Goal: Task Accomplishment & Management: Manage account settings

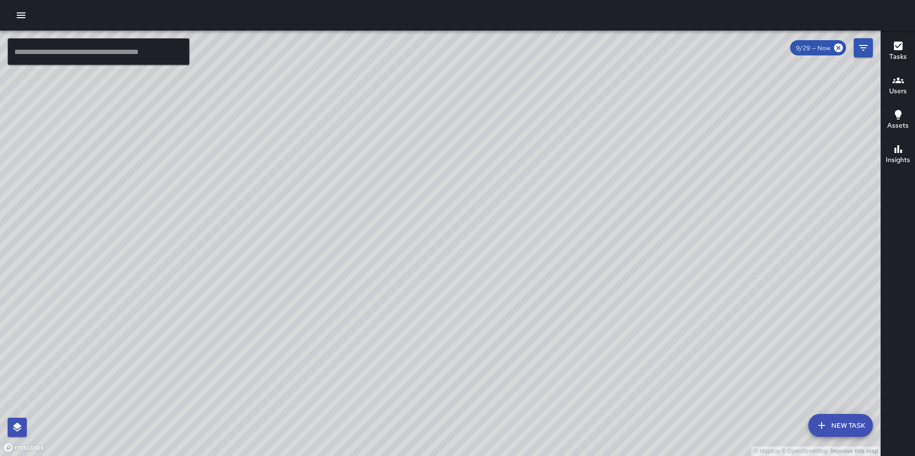
drag, startPoint x: 22, startPoint y: 15, endPoint x: 27, endPoint y: 25, distance: 10.5
click at [22, 16] on icon "button" at bounding box center [20, 15] width 11 height 11
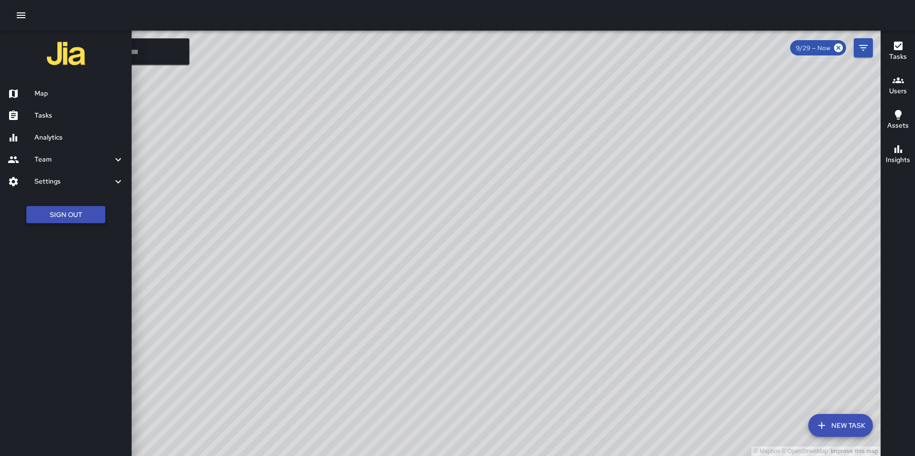
click at [73, 222] on button "Sign Out" at bounding box center [65, 215] width 79 height 18
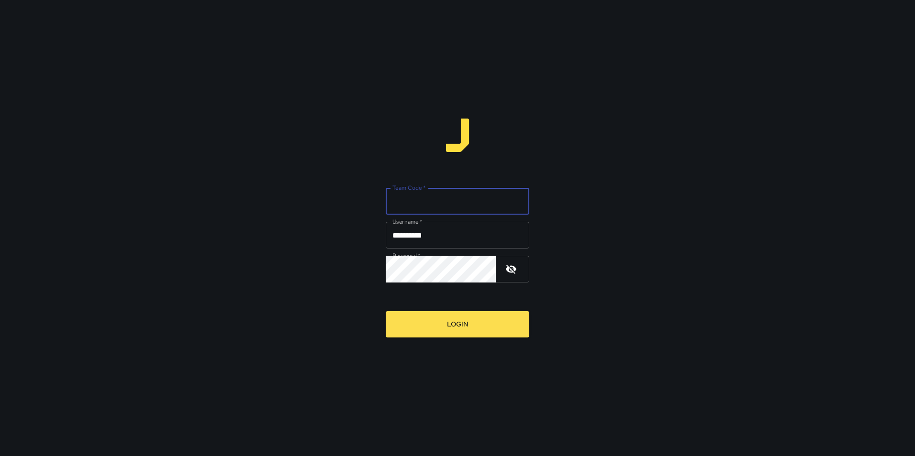
drag, startPoint x: 0, startPoint y: 0, endPoint x: 447, endPoint y: 194, distance: 487.2
click at [447, 194] on input "Team Code   *" at bounding box center [458, 201] width 144 height 27
type input "*****"
click at [386, 311] on button "Login" at bounding box center [458, 324] width 144 height 26
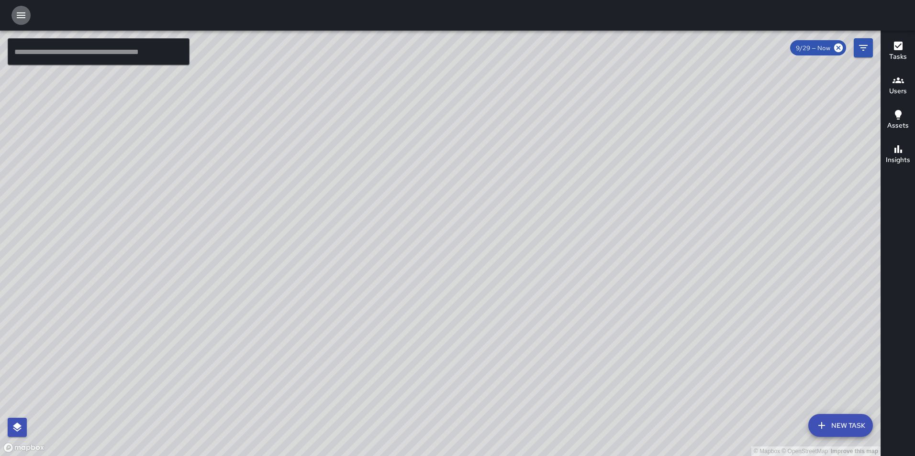
click at [23, 14] on icon "button" at bounding box center [20, 15] width 11 height 11
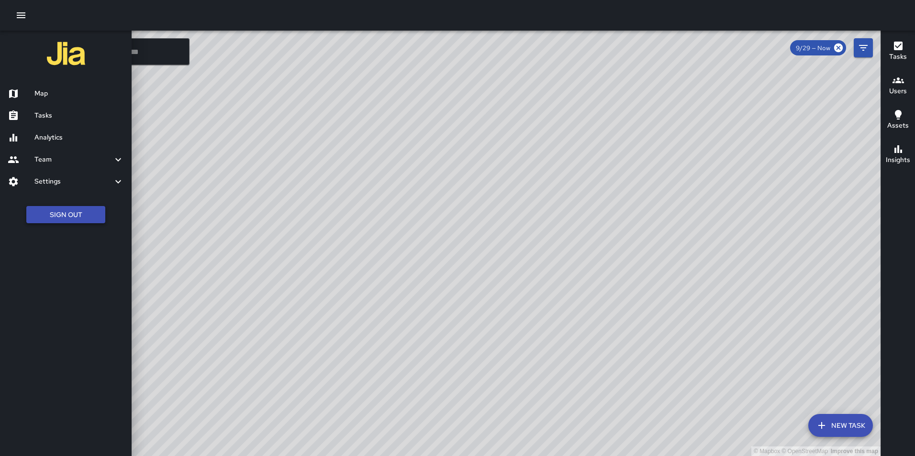
click at [69, 210] on button "Sign Out" at bounding box center [65, 215] width 79 height 18
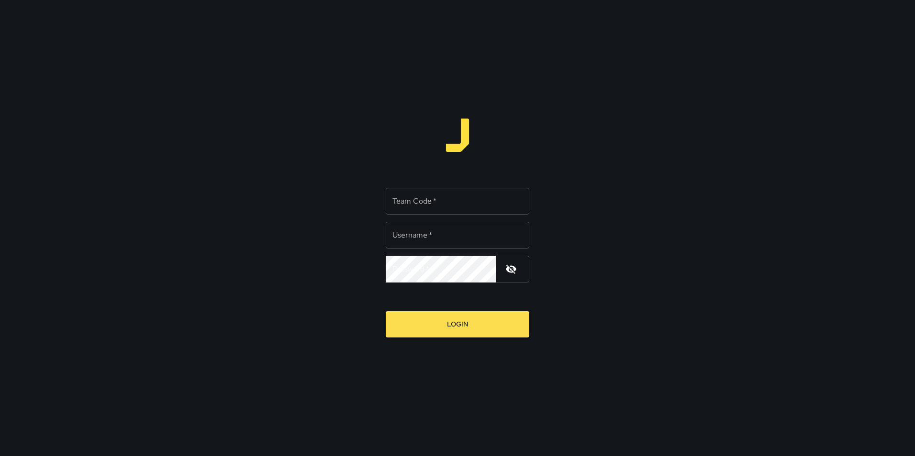
type input "**********"
click at [421, 203] on input "Team Code   *" at bounding box center [458, 201] width 144 height 27
type input "*****"
click at [386, 311] on button "Login" at bounding box center [458, 324] width 144 height 26
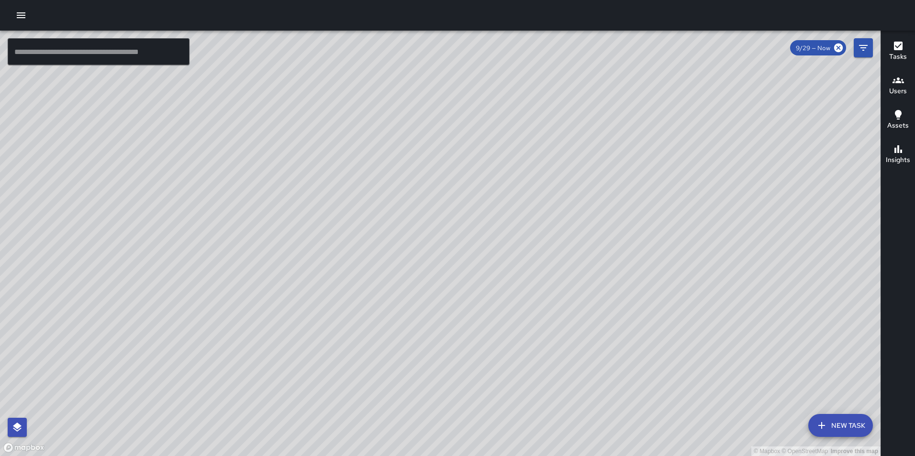
drag, startPoint x: 449, startPoint y: 193, endPoint x: 501, endPoint y: 313, distance: 131.1
click at [501, 313] on div "© Mapbox © OpenStreetMap Improve this map" at bounding box center [440, 244] width 880 height 426
drag, startPoint x: 599, startPoint y: 188, endPoint x: 577, endPoint y: 255, distance: 70.0
click at [577, 255] on div "© Mapbox © OpenStreetMap Improve this map" at bounding box center [440, 244] width 880 height 426
click at [24, 13] on icon "button" at bounding box center [21, 15] width 9 height 6
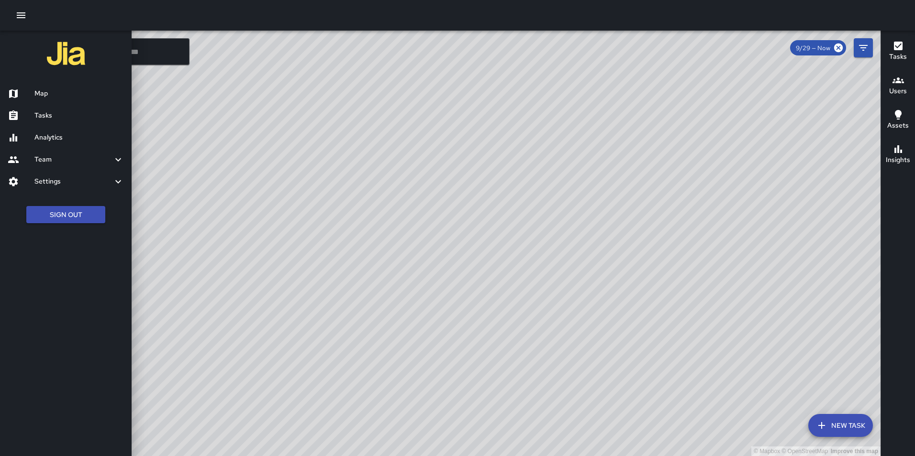
click at [52, 184] on h6 "Settings" at bounding box center [73, 182] width 78 height 11
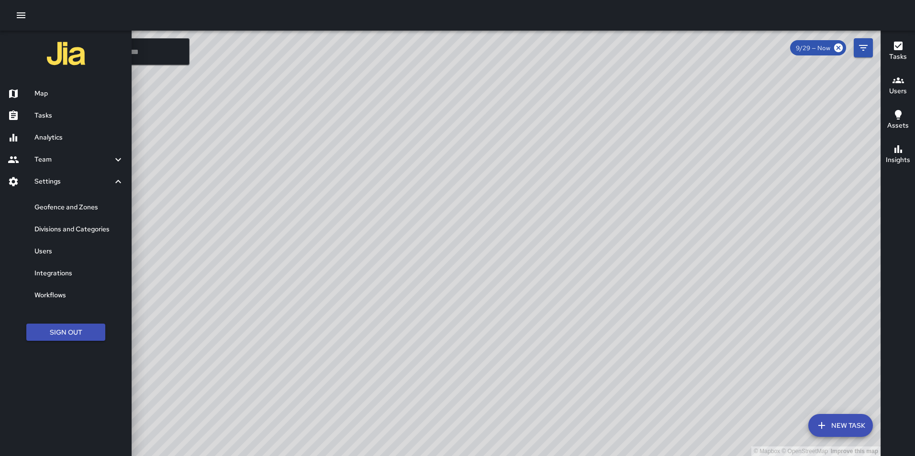
click at [71, 230] on h6 "Divisions and Categories" at bounding box center [78, 229] width 89 height 11
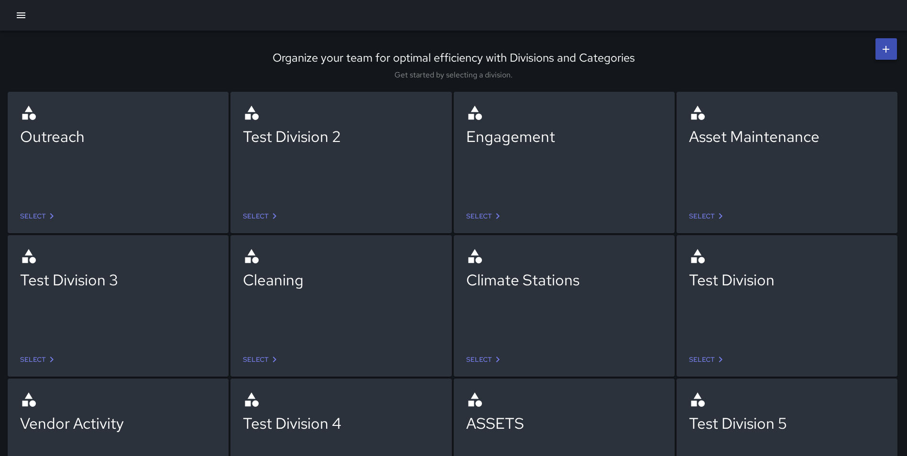
click at [22, 12] on icon "button" at bounding box center [20, 15] width 11 height 11
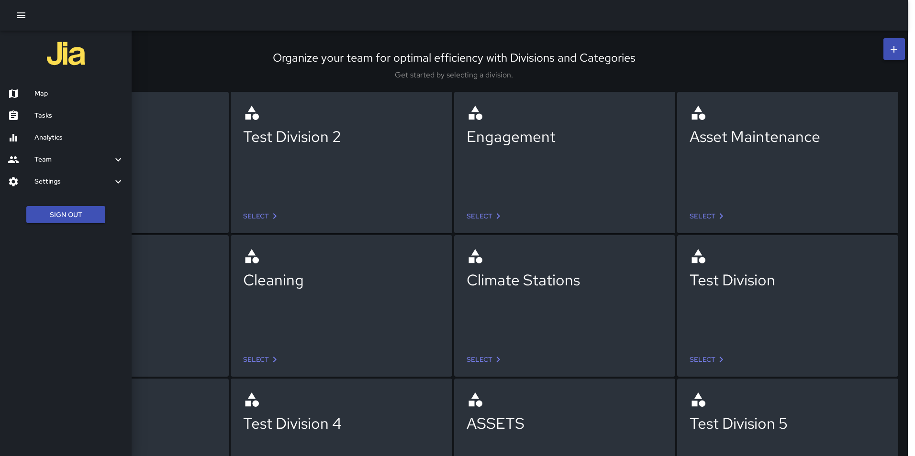
click at [55, 177] on h6 "Settings" at bounding box center [73, 182] width 78 height 11
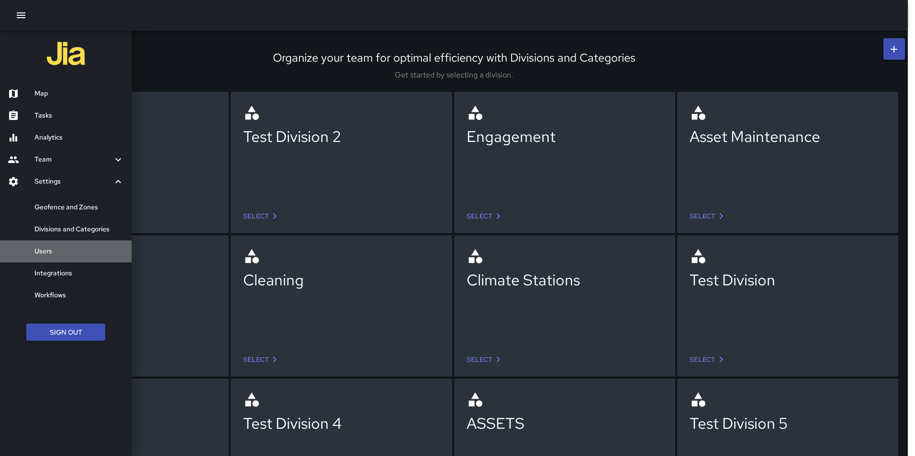
click at [44, 255] on h6 "Users" at bounding box center [78, 251] width 89 height 11
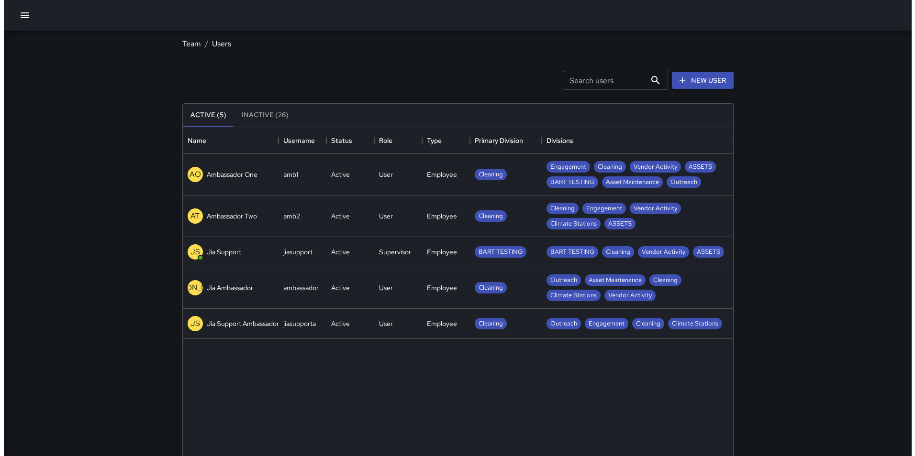
scroll to position [423, 543]
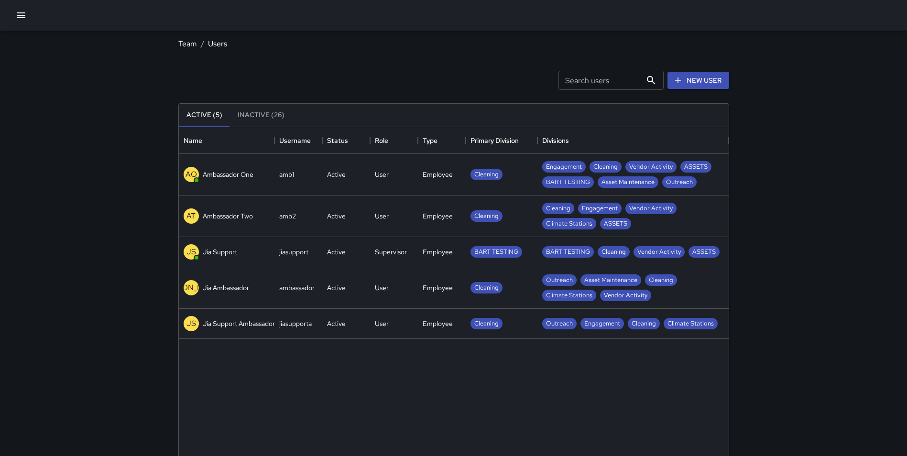
click at [18, 11] on icon "button" at bounding box center [20, 15] width 11 height 11
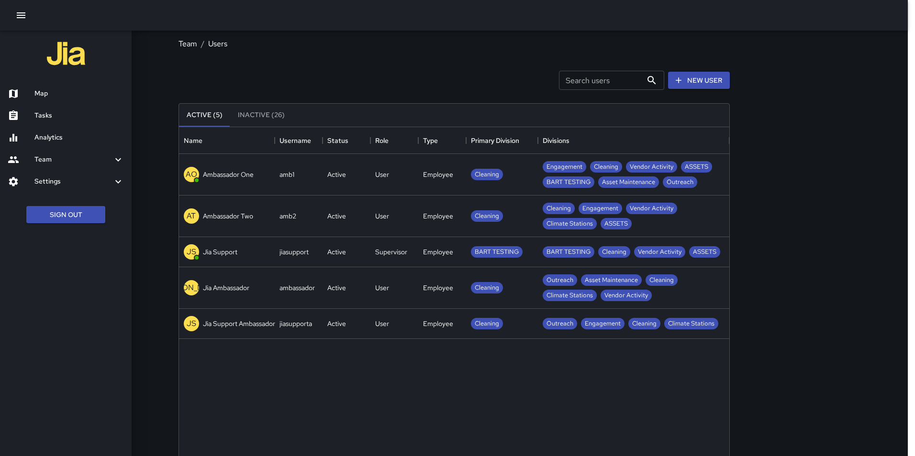
click at [46, 97] on h6 "Map" at bounding box center [78, 93] width 89 height 11
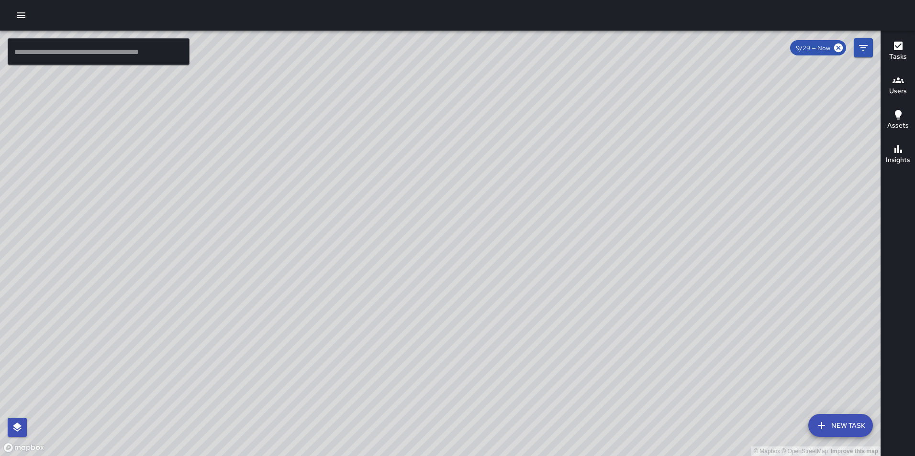
drag, startPoint x: 562, startPoint y: 283, endPoint x: 495, endPoint y: 268, distance: 68.6
click at [535, 393] on div "© Mapbox © OpenStreetMap Improve this map" at bounding box center [440, 244] width 880 height 426
drag, startPoint x: 470, startPoint y: 170, endPoint x: 441, endPoint y: 313, distance: 146.0
click at [441, 313] on div "© Mapbox © OpenStreetMap Improve this map" at bounding box center [440, 244] width 880 height 426
drag, startPoint x: 414, startPoint y: 196, endPoint x: 380, endPoint y: 311, distance: 120.0
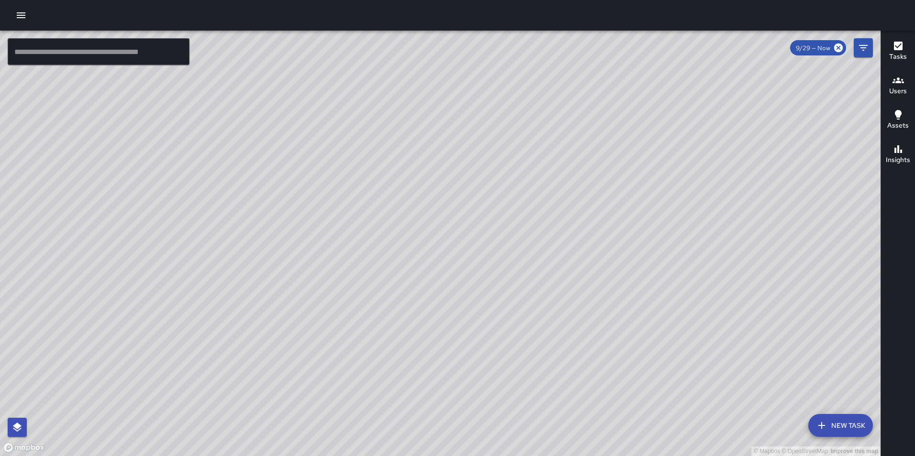
click at [380, 311] on div "© Mapbox © OpenStreetMap Improve this map" at bounding box center [440, 244] width 880 height 426
drag, startPoint x: 375, startPoint y: 189, endPoint x: 396, endPoint y: 279, distance: 92.7
click at [396, 283] on div "© Mapbox © OpenStreetMap Improve this map" at bounding box center [440, 244] width 880 height 426
drag, startPoint x: 421, startPoint y: 230, endPoint x: 412, endPoint y: 246, distance: 18.6
click at [412, 246] on div "© Mapbox © OpenStreetMap Improve this map" at bounding box center [440, 244] width 880 height 426
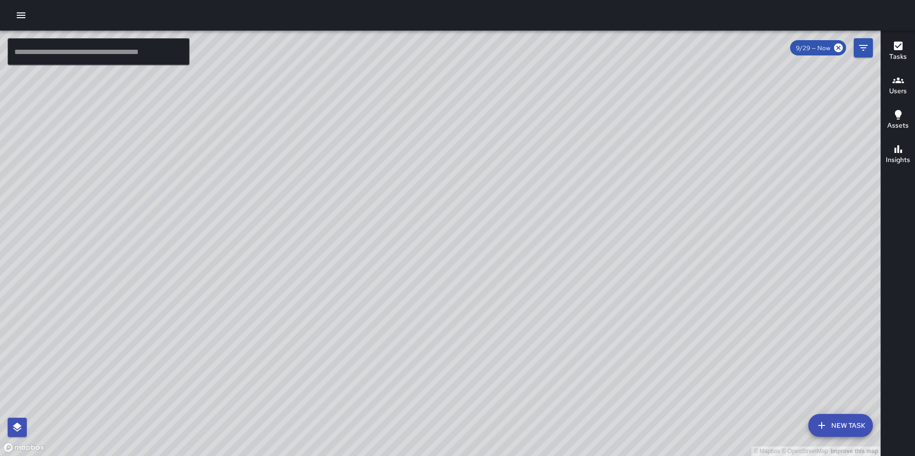
drag, startPoint x: 360, startPoint y: 303, endPoint x: 85, endPoint y: 71, distance: 359.9
click at [353, 263] on div "© Mapbox © OpenStreetMap Improve this map" at bounding box center [440, 244] width 880 height 426
click at [889, 86] on h6 "Users" at bounding box center [898, 91] width 18 height 11
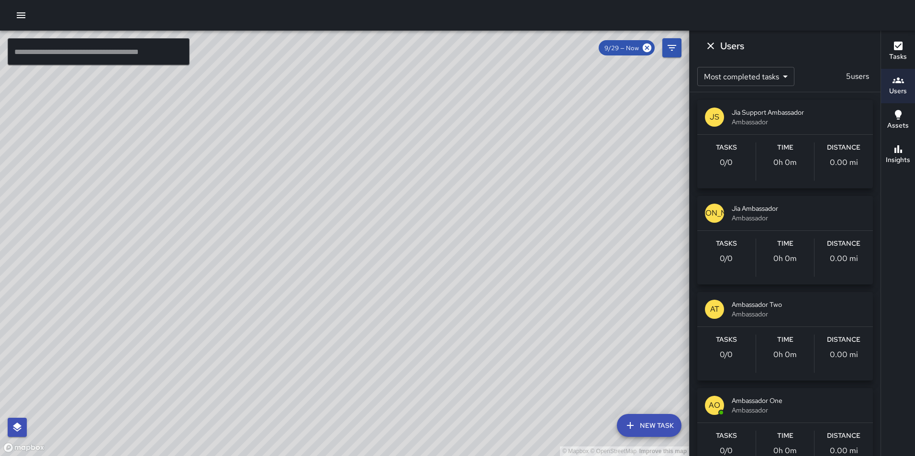
click at [757, 419] on div "AO Ambassador One Ambassador" at bounding box center [785, 405] width 176 height 34
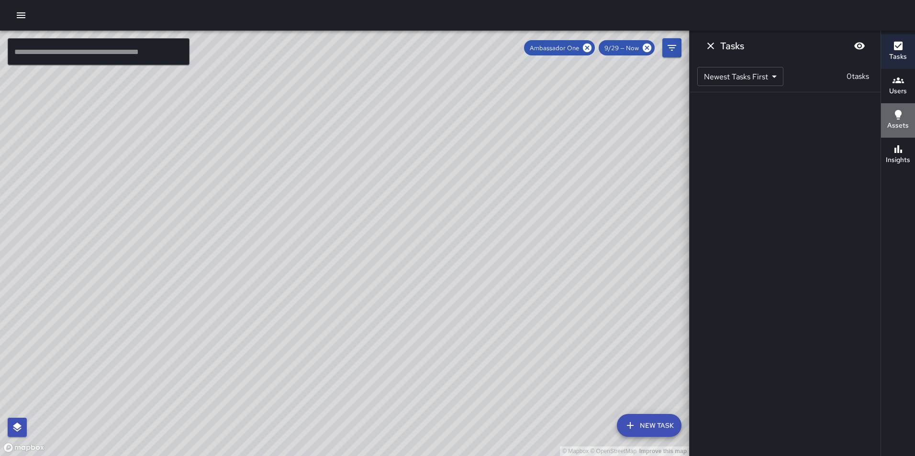
click at [899, 117] on icon "button" at bounding box center [898, 115] width 7 height 10
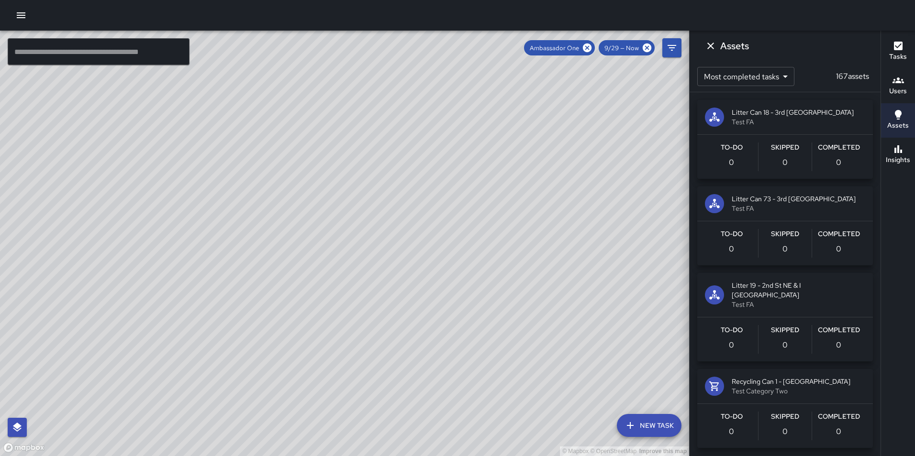
click at [896, 83] on icon "button" at bounding box center [897, 80] width 11 height 6
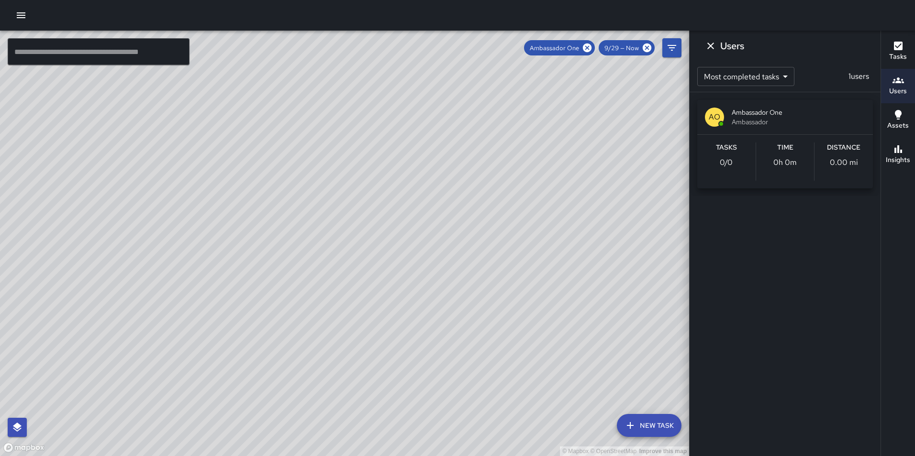
click at [785, 147] on h6 "Time" at bounding box center [785, 148] width 16 height 11
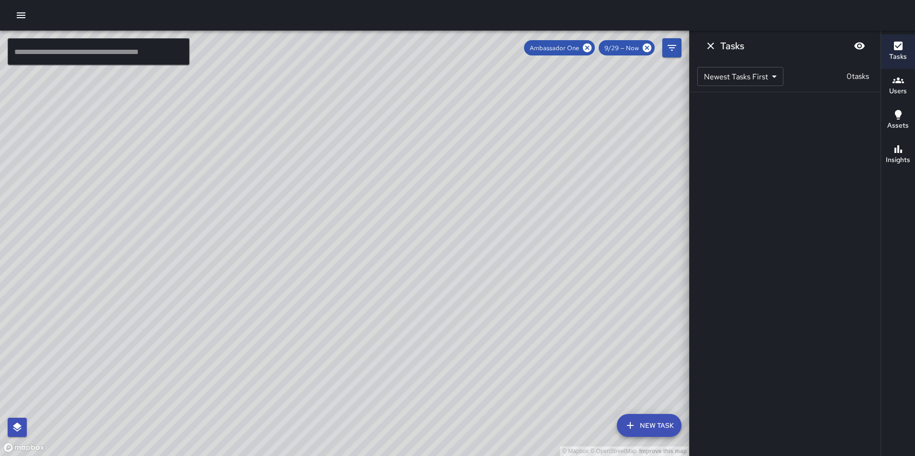
click at [898, 119] on icon "button" at bounding box center [898, 115] width 7 height 10
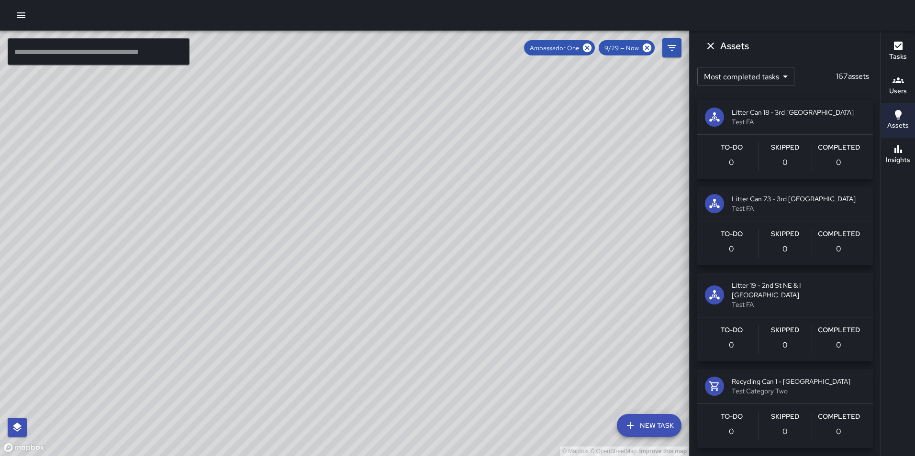
click at [891, 53] on h6 "Tasks" at bounding box center [898, 57] width 18 height 11
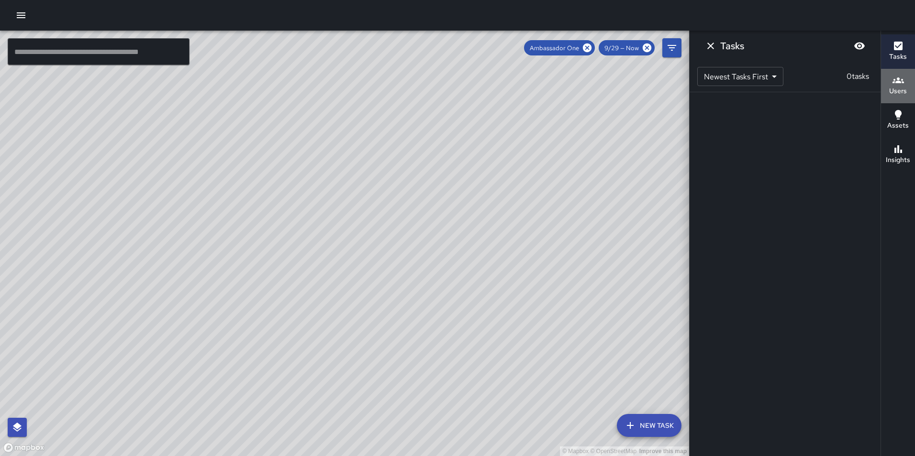
click at [898, 90] on h6 "Users" at bounding box center [898, 91] width 18 height 11
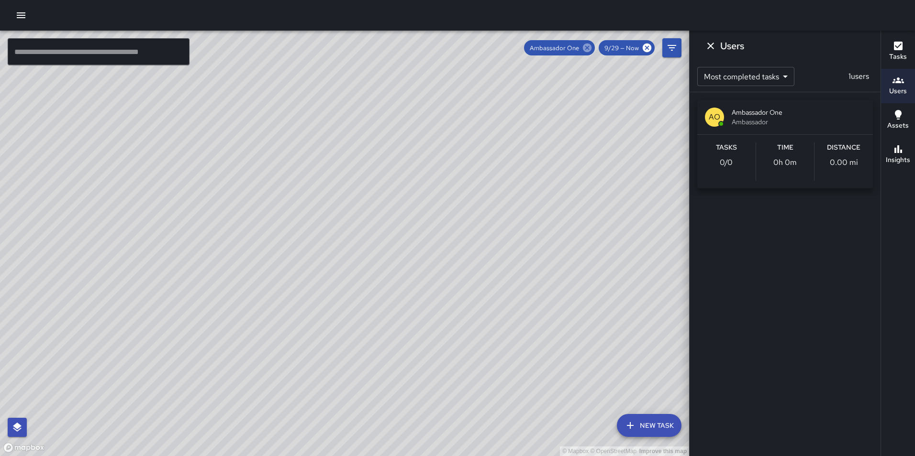
click at [586, 48] on icon at bounding box center [587, 48] width 9 height 9
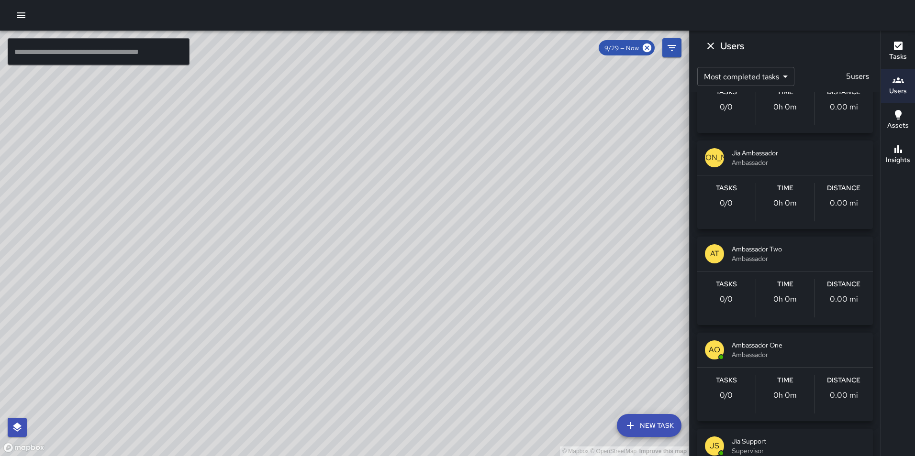
scroll to position [124, 0]
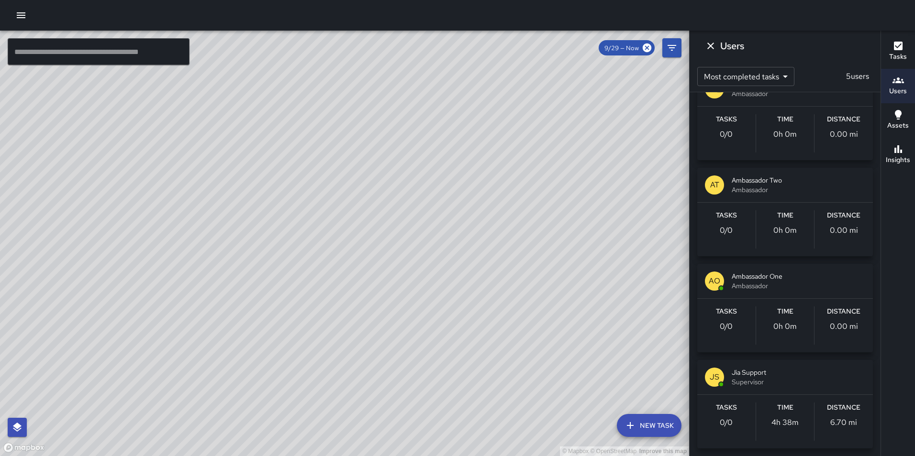
click at [755, 394] on button "JS Jia Support Supervisor Tasks 0 / 0 Time 4h 38m Distance 6.70 mi" at bounding box center [785, 404] width 176 height 88
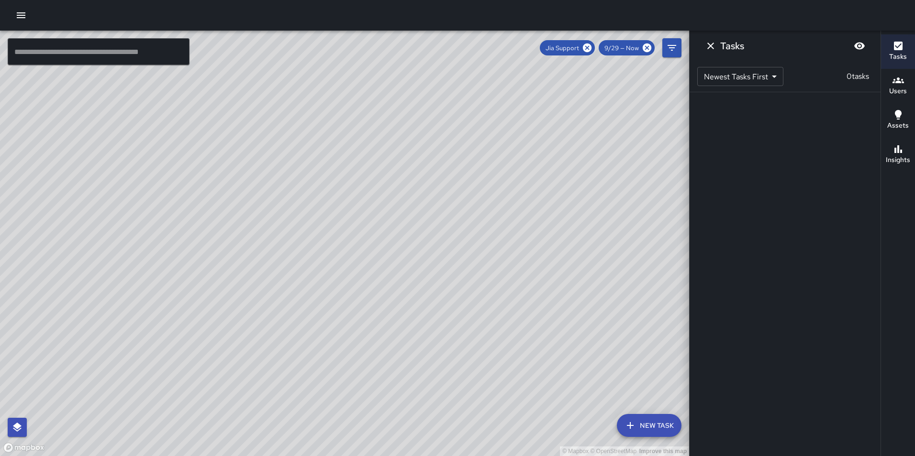
scroll to position [0, 0]
click at [898, 92] on h6 "Users" at bounding box center [898, 91] width 18 height 11
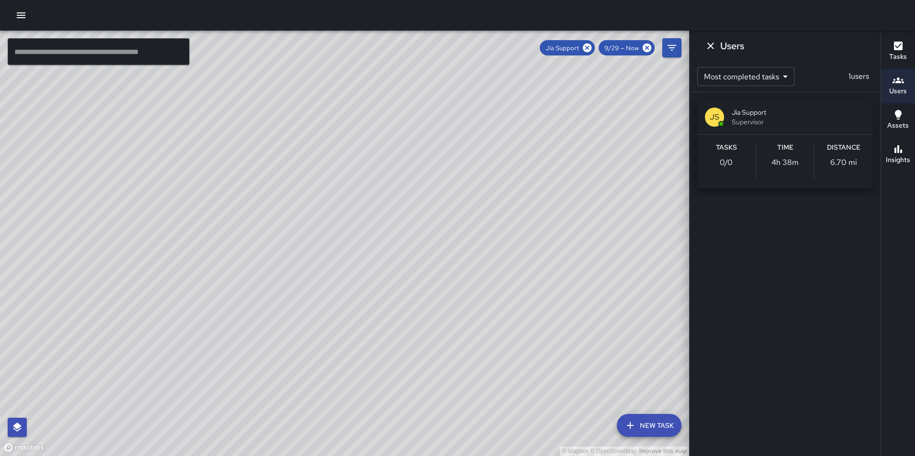
drag, startPoint x: 218, startPoint y: 140, endPoint x: 280, endPoint y: 335, distance: 204.4
click at [280, 335] on div "© Mapbox © OpenStreetMap Improve this map" at bounding box center [344, 244] width 689 height 426
click at [714, 46] on icon "Dismiss" at bounding box center [710, 45] width 11 height 11
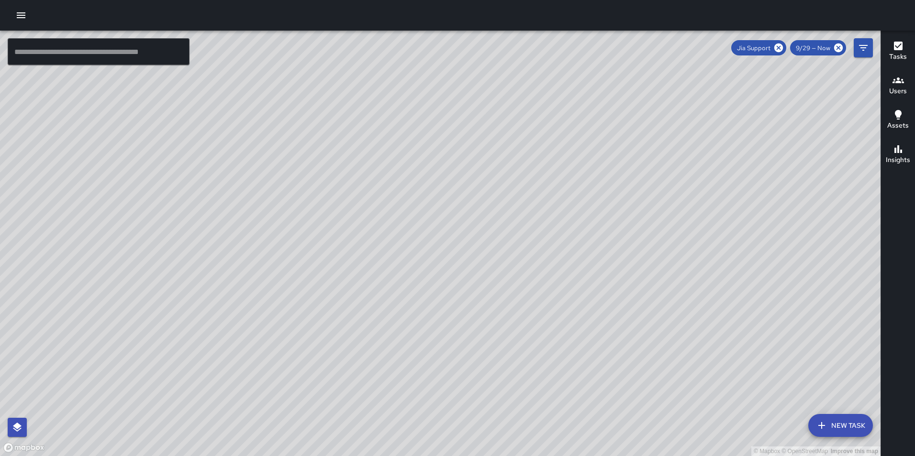
click at [24, 13] on icon "button" at bounding box center [21, 15] width 9 height 6
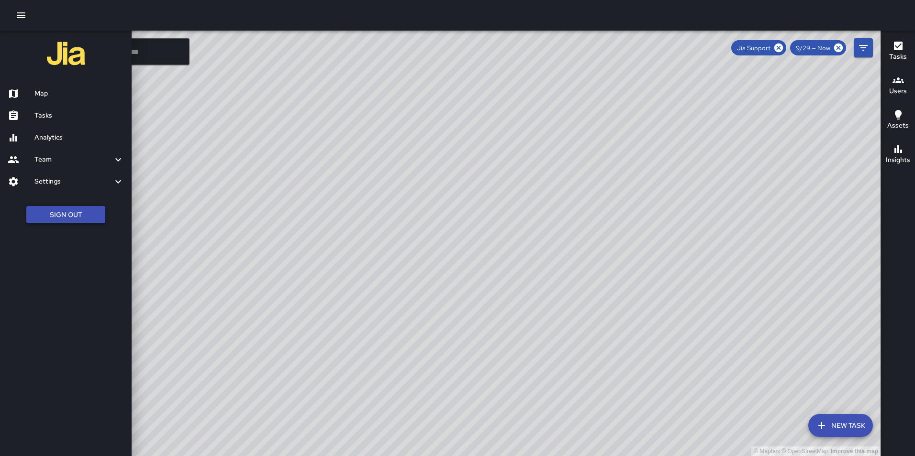
click at [79, 222] on button "Sign Out" at bounding box center [65, 215] width 79 height 18
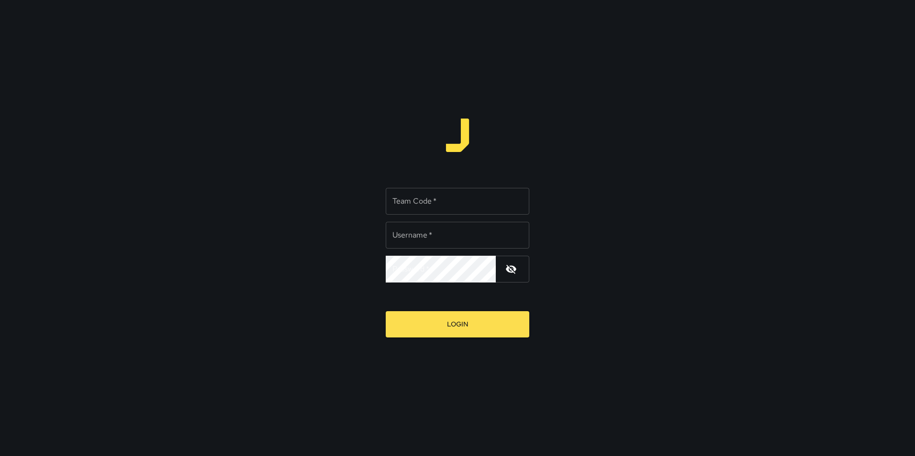
type input "**********"
click at [418, 205] on input "Team Code   *" at bounding box center [458, 201] width 144 height 27
type input "*****"
click at [613, 162] on div "**********" at bounding box center [457, 228] width 915 height 456
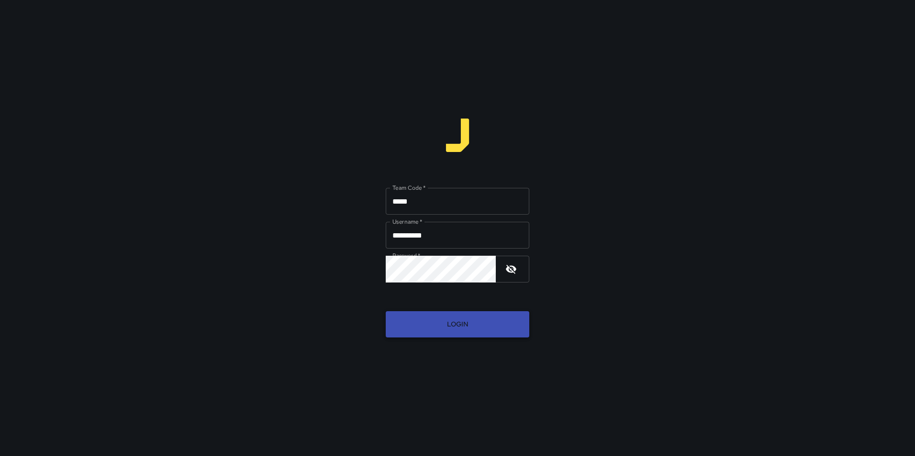
click at [450, 331] on button "Login" at bounding box center [458, 324] width 144 height 26
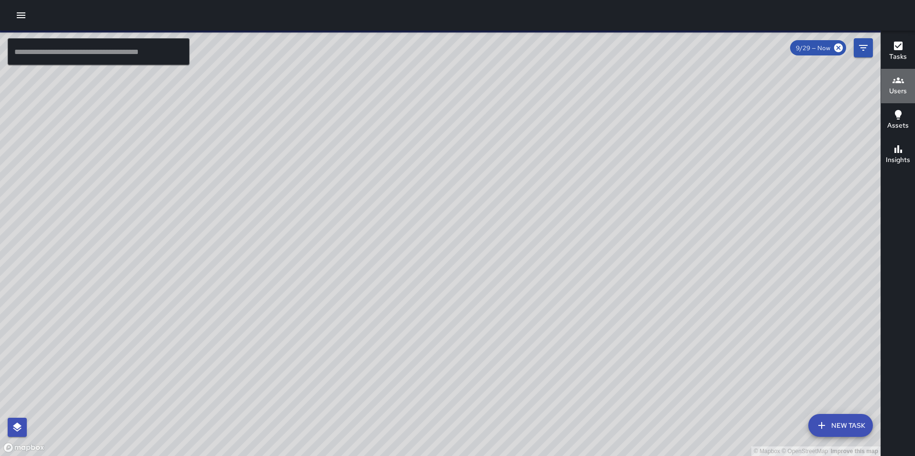
click at [894, 91] on h6 "Users" at bounding box center [898, 91] width 18 height 11
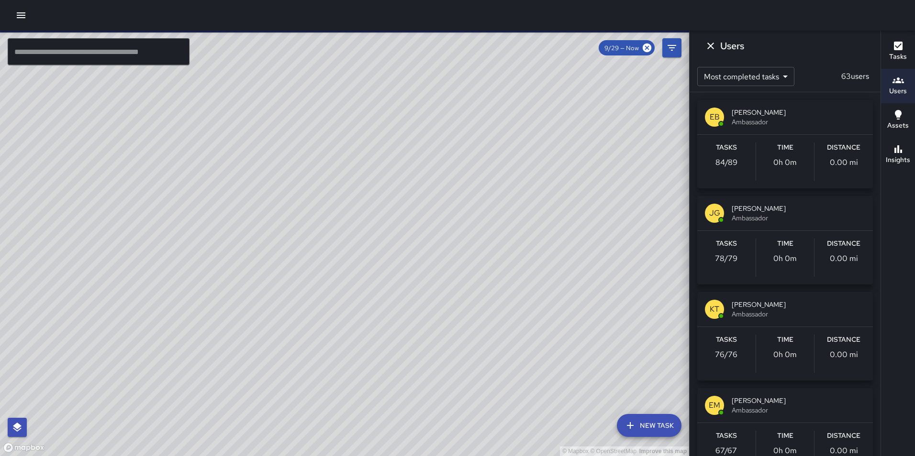
click at [793, 145] on div "Time 0h 0m" at bounding box center [785, 162] width 58 height 38
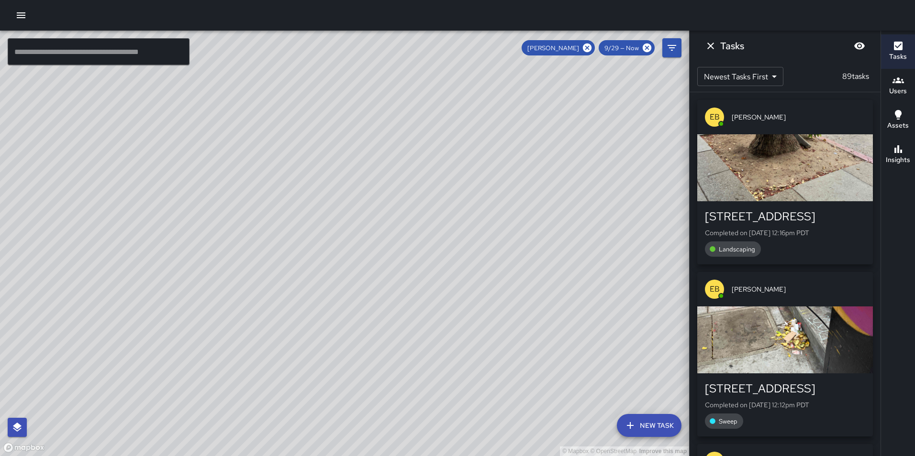
drag, startPoint x: 243, startPoint y: 295, endPoint x: 262, endPoint y: 234, distance: 63.0
click at [262, 234] on div "© Mapbox © OpenStreetMap Improve this map" at bounding box center [344, 244] width 689 height 426
click at [582, 49] on div "Eddie Ballestros" at bounding box center [557, 47] width 73 height 15
click at [586, 51] on icon at bounding box center [587, 48] width 9 height 9
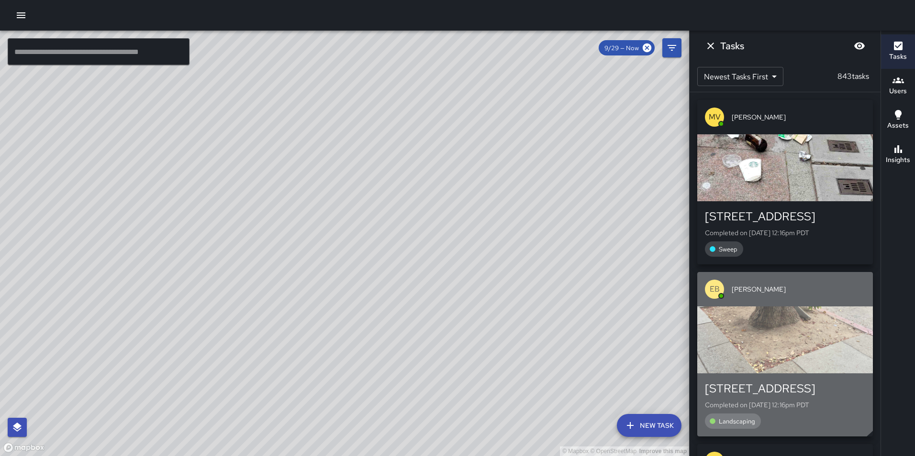
click at [777, 332] on div "button" at bounding box center [785, 340] width 176 height 67
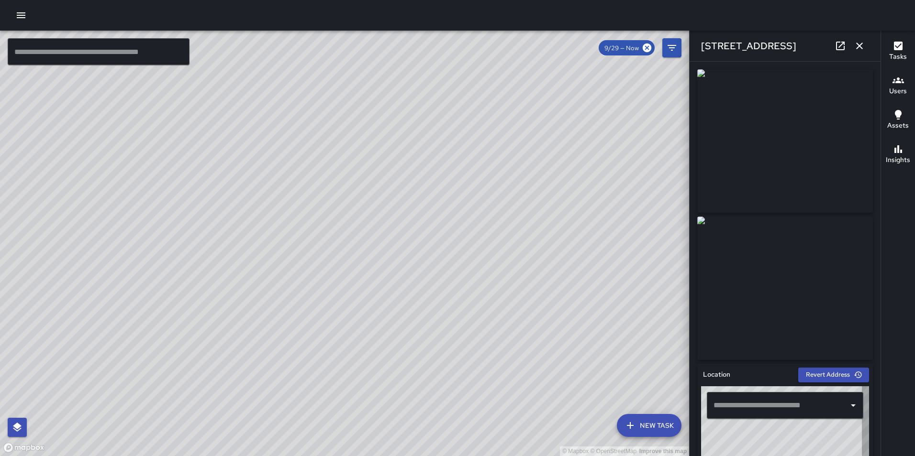
type input "**********"
click at [895, 88] on h6 "Users" at bounding box center [898, 91] width 18 height 11
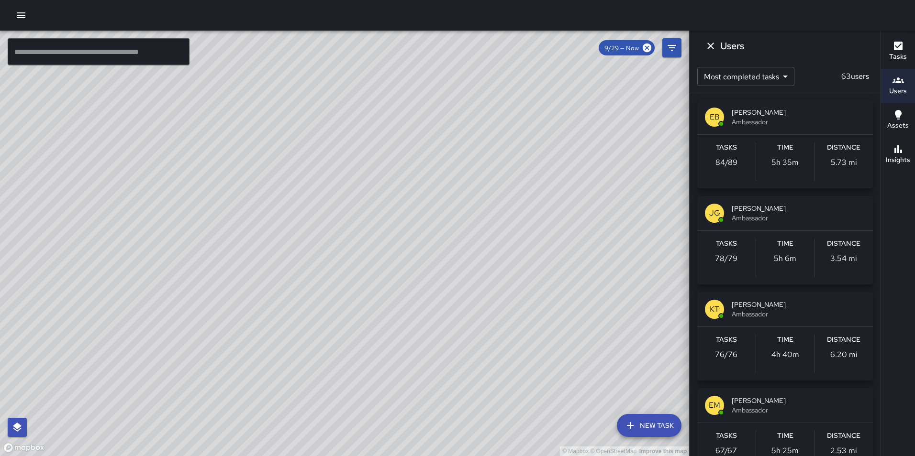
click at [784, 136] on div "Tasks 84 / 89 Time 5h 35m Distance 5.73 mi" at bounding box center [785, 162] width 176 height 54
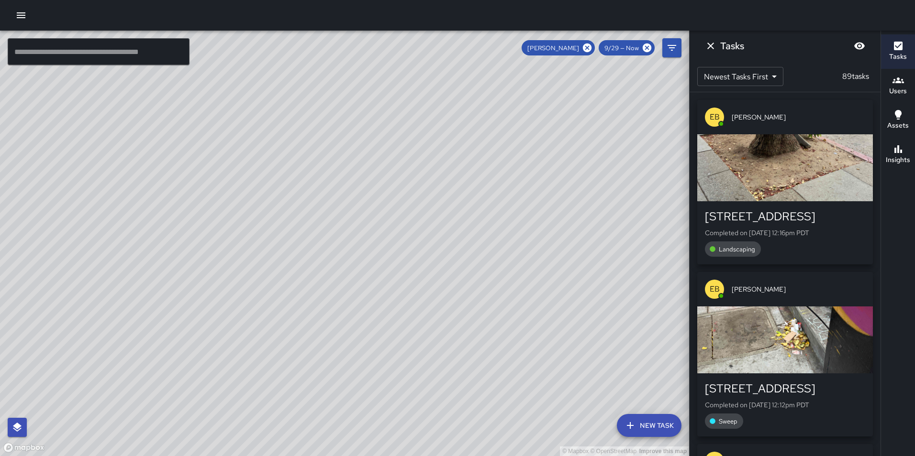
drag, startPoint x: 588, startPoint y: 49, endPoint x: 534, endPoint y: 145, distance: 109.6
click at [588, 50] on icon at bounding box center [587, 48] width 9 height 9
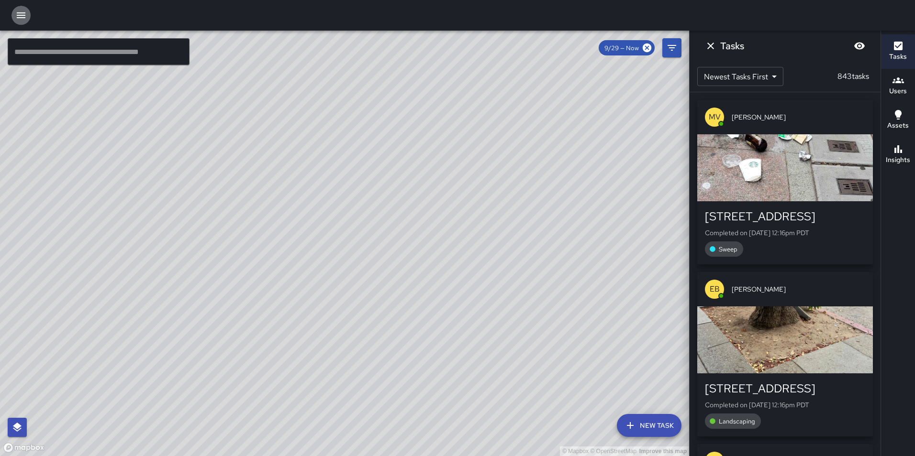
click at [22, 11] on icon "button" at bounding box center [20, 15] width 11 height 11
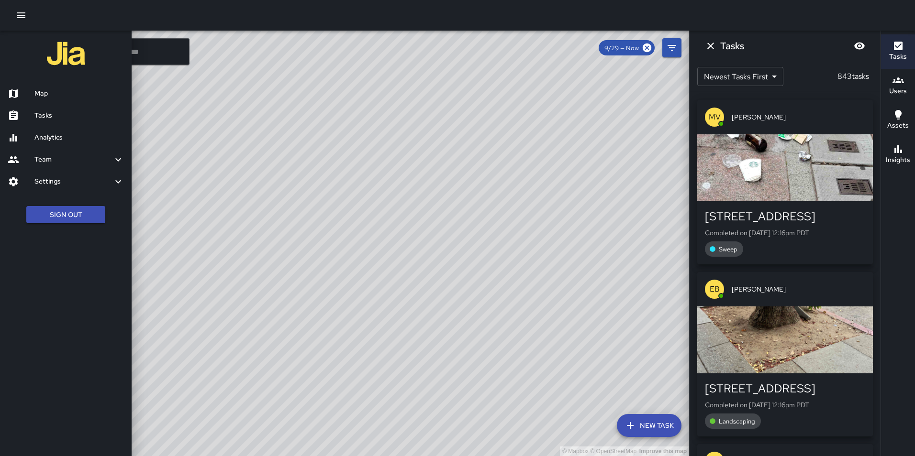
click at [78, 220] on button "Sign Out" at bounding box center [65, 215] width 79 height 18
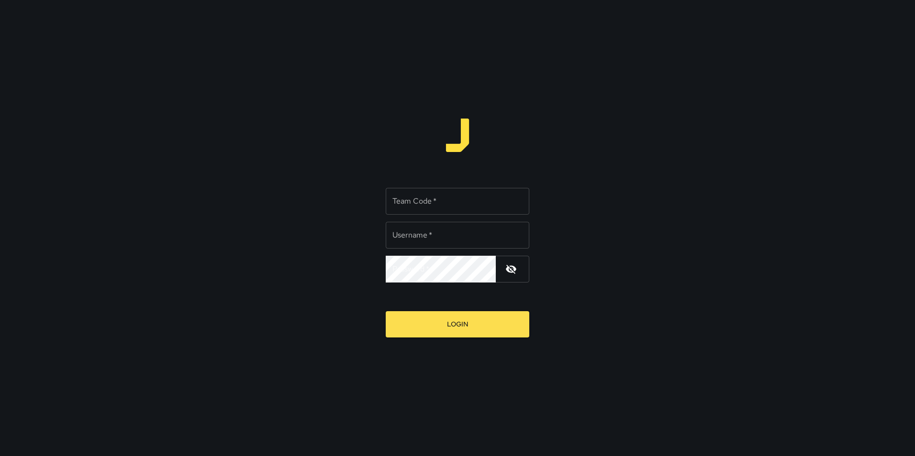
type input "**********"
click at [440, 198] on input "Team Code   *" at bounding box center [458, 201] width 144 height 27
type input "*****"
click at [386, 311] on button "Login" at bounding box center [458, 324] width 144 height 26
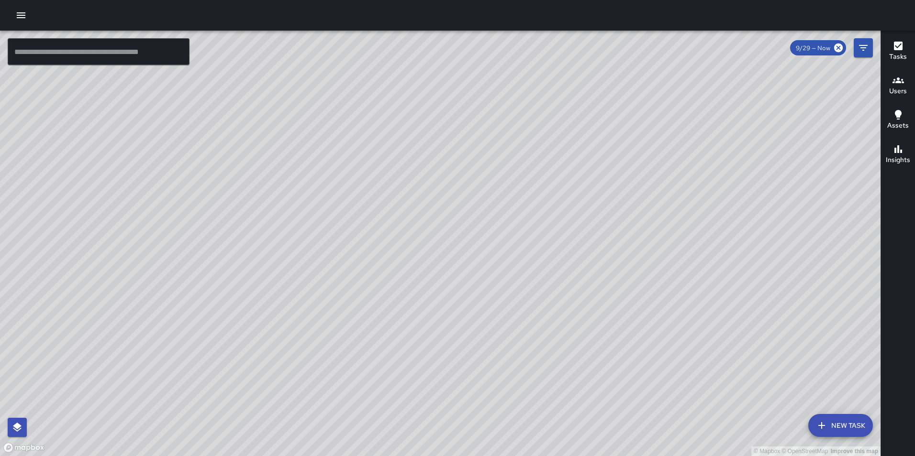
drag, startPoint x: 256, startPoint y: 143, endPoint x: 398, endPoint y: 340, distance: 243.3
click at [398, 340] on div "© Mapbox © OpenStreetMap Improve this map" at bounding box center [440, 244] width 880 height 426
drag, startPoint x: 199, startPoint y: 168, endPoint x: 290, endPoint y: 267, distance: 134.4
click at [290, 267] on div "© Mapbox © OpenStreetMap Improve this map" at bounding box center [440, 244] width 880 height 426
drag, startPoint x: 292, startPoint y: 242, endPoint x: 370, endPoint y: 231, distance: 78.7
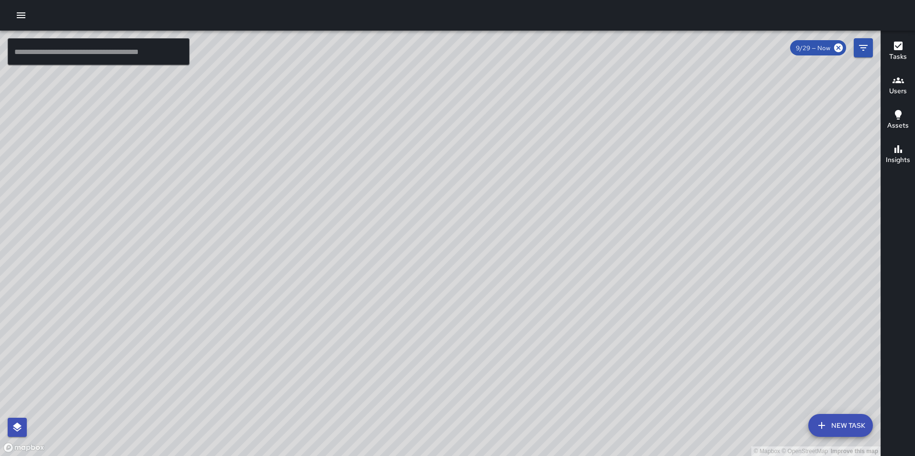
click at [285, 341] on div "© Mapbox © OpenStreetMap Improve this map" at bounding box center [440, 244] width 880 height 426
click at [18, 13] on icon "button" at bounding box center [21, 15] width 9 height 6
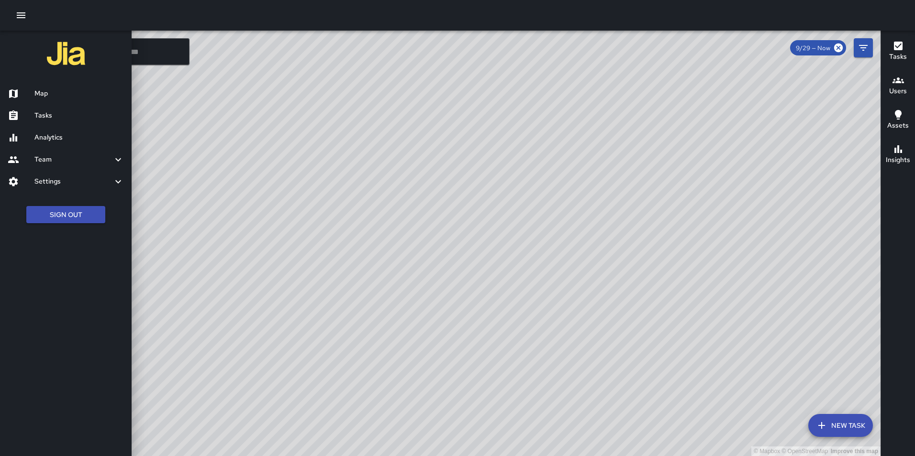
click at [55, 208] on button "Sign Out" at bounding box center [65, 215] width 79 height 18
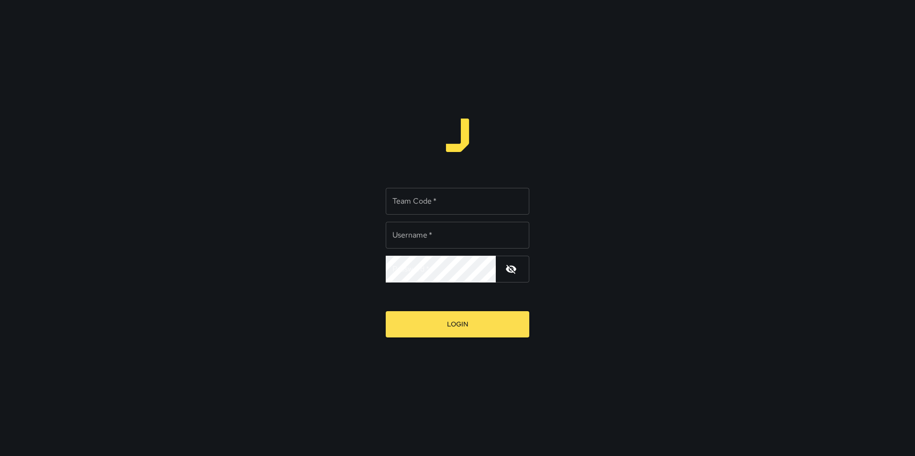
type input "**********"
click at [431, 203] on input "Team Code   *" at bounding box center [458, 201] width 144 height 27
type input "*****"
click at [386, 311] on button "Login" at bounding box center [458, 324] width 144 height 26
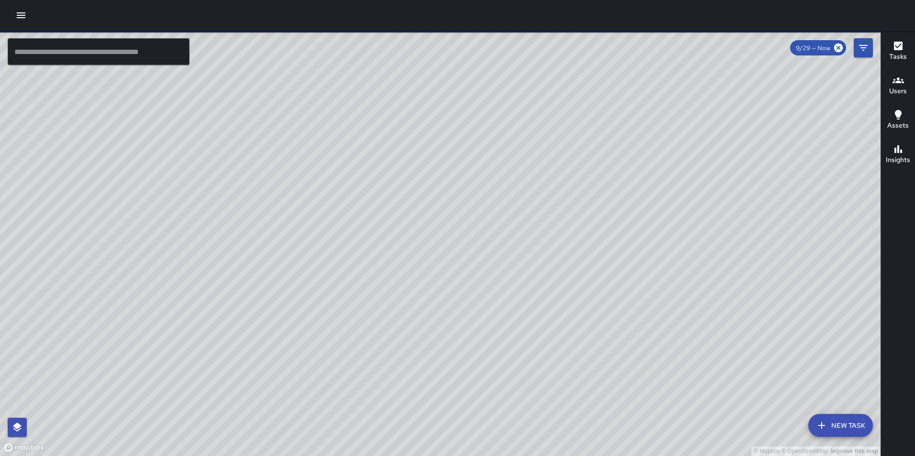
click at [21, 15] on icon "button" at bounding box center [21, 15] width 9 height 6
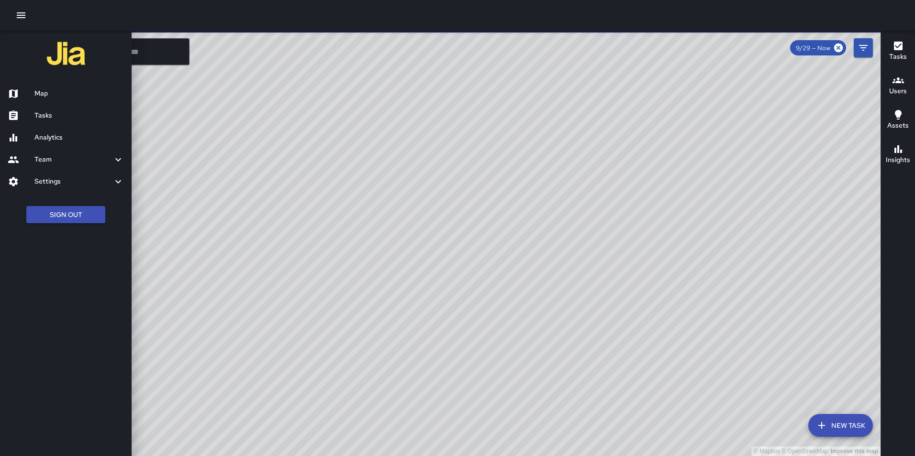
click at [56, 141] on h6 "Analytics" at bounding box center [78, 138] width 89 height 11
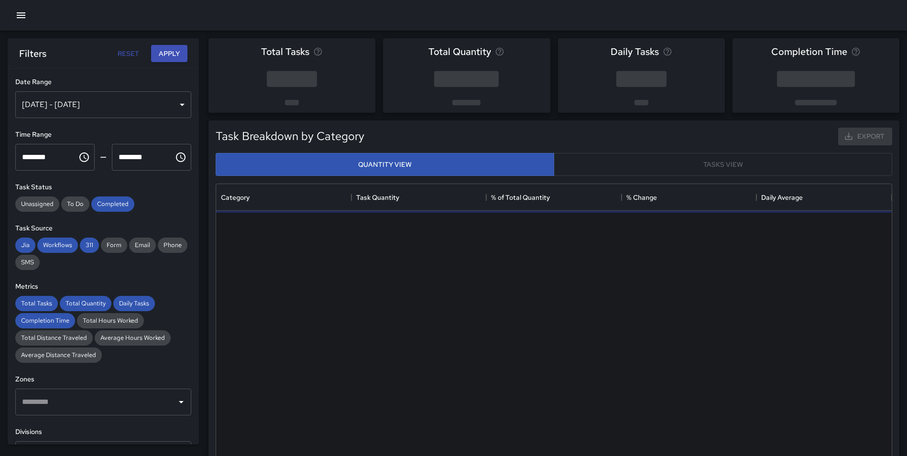
scroll to position [279, 669]
click at [22, 15] on icon "button" at bounding box center [21, 15] width 9 height 6
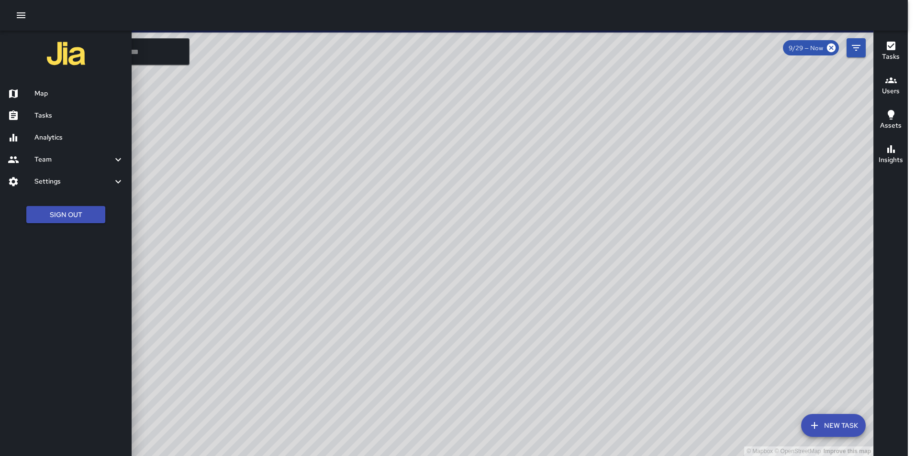
click at [59, 177] on h6 "Settings" at bounding box center [73, 182] width 78 height 11
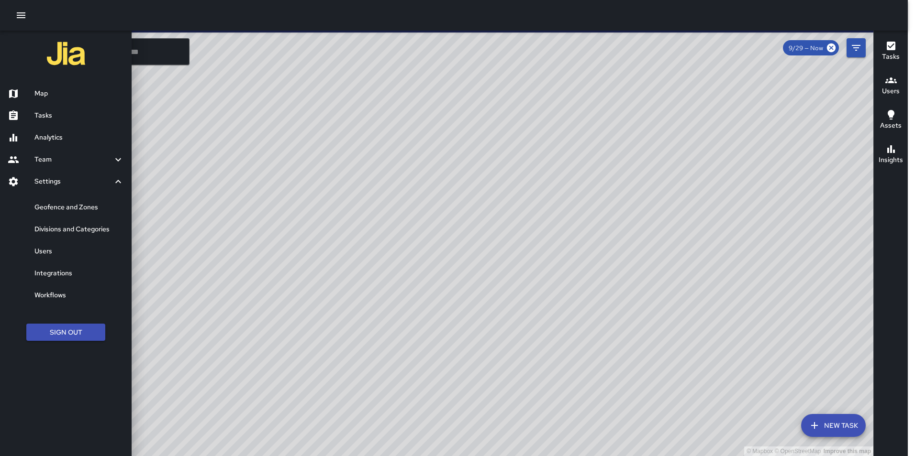
click at [55, 252] on h6 "Users" at bounding box center [78, 251] width 89 height 11
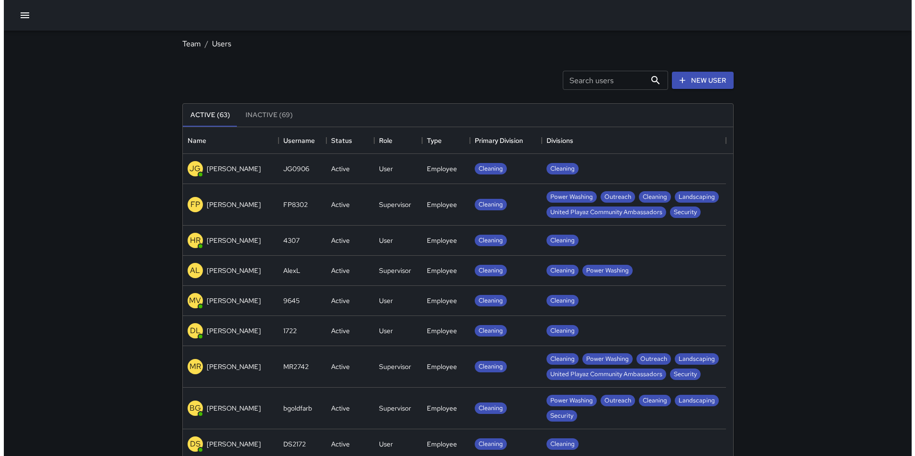
scroll to position [423, 543]
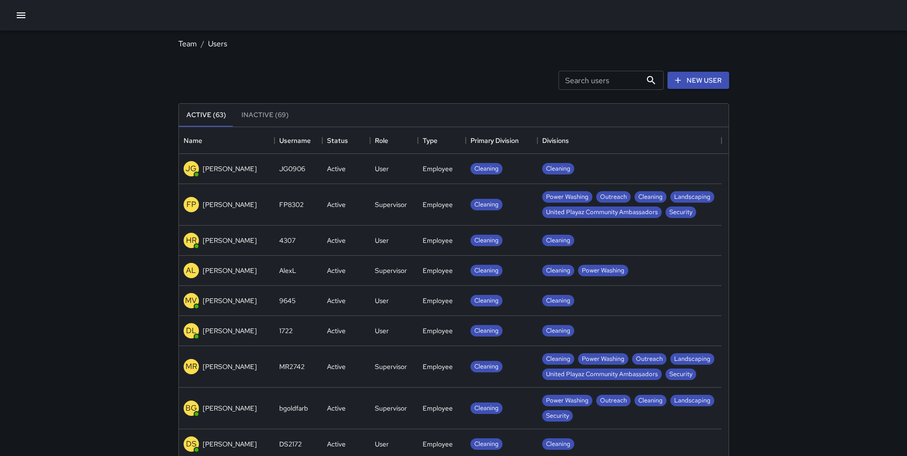
click at [610, 82] on input "Search users" at bounding box center [600, 80] width 83 height 19
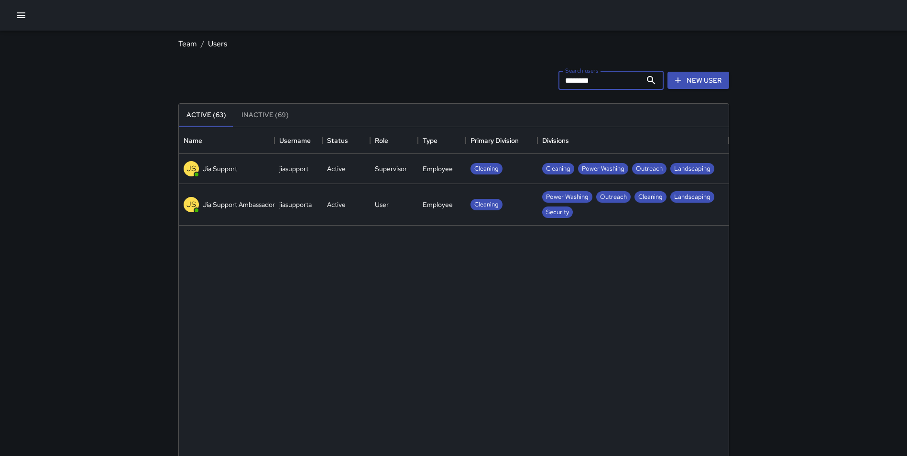
type input "********"
click at [249, 165] on div "[PERSON_NAME] Support" at bounding box center [227, 169] width 96 height 30
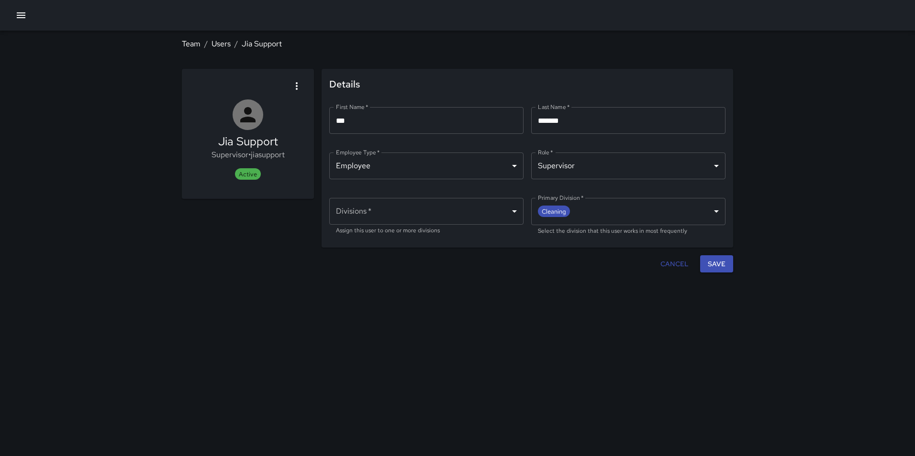
type input "**********"
click at [845, 157] on div "**********" at bounding box center [457, 228] width 915 height 456
